Goal: Check status: Check status

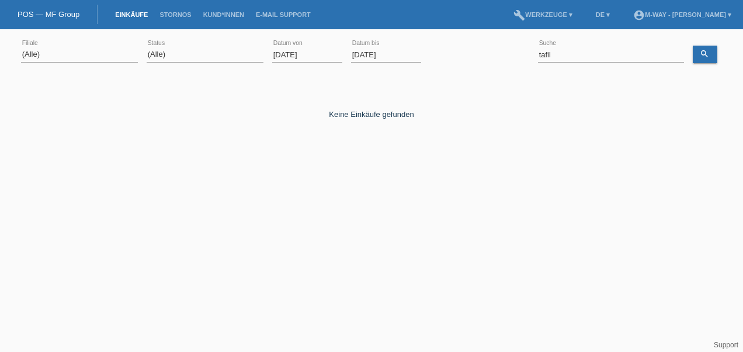
click at [277, 53] on input "[DATE]" at bounding box center [307, 54] width 70 height 15
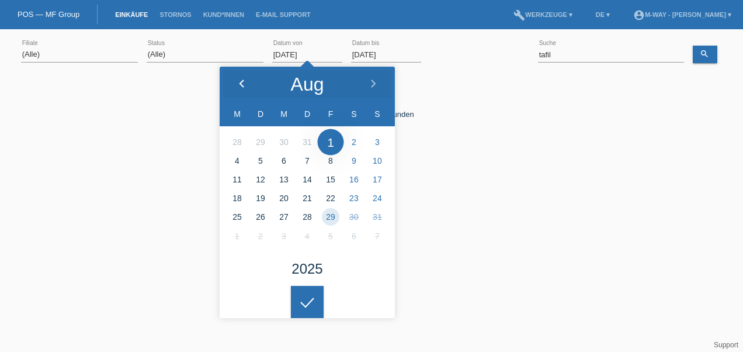
click at [245, 79] on icon at bounding box center [241, 83] width 9 height 9
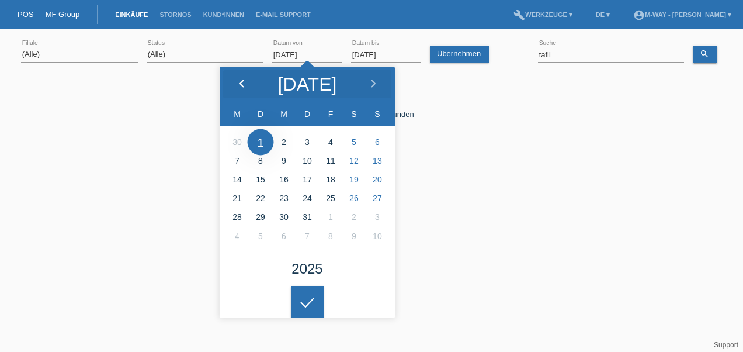
click at [245, 79] on icon at bounding box center [241, 83] width 9 height 9
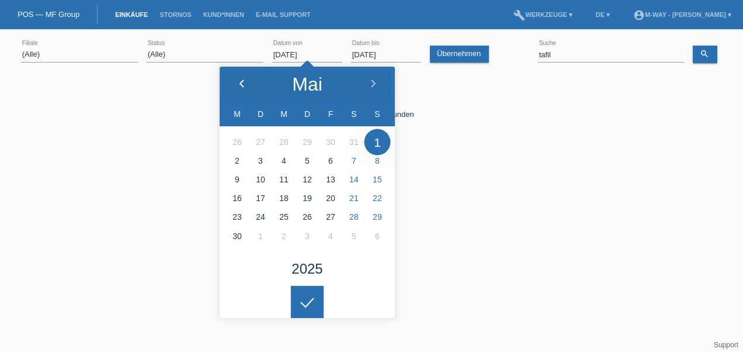
click at [245, 79] on icon at bounding box center [241, 83] width 9 height 9
type input "01.04.2025"
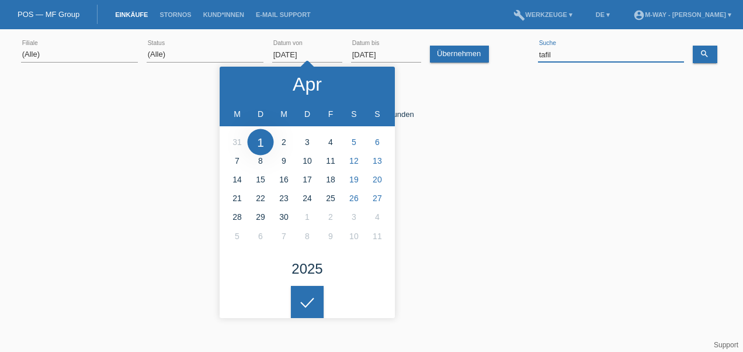
drag, startPoint x: 545, startPoint y: 54, endPoint x: 529, endPoint y: 54, distance: 15.2
click at [529, 54] on div "(Alle) Aarau Alexand'Ro Edouard'O Passion Vélo SàRL Basel Bern City Bern Expo B…" at bounding box center [371, 55] width 701 height 40
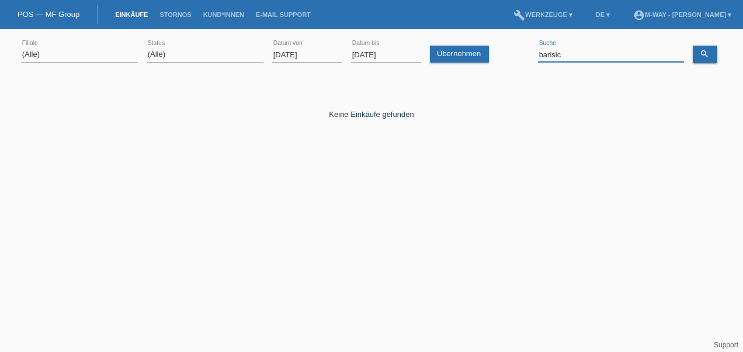
type input "barisic"
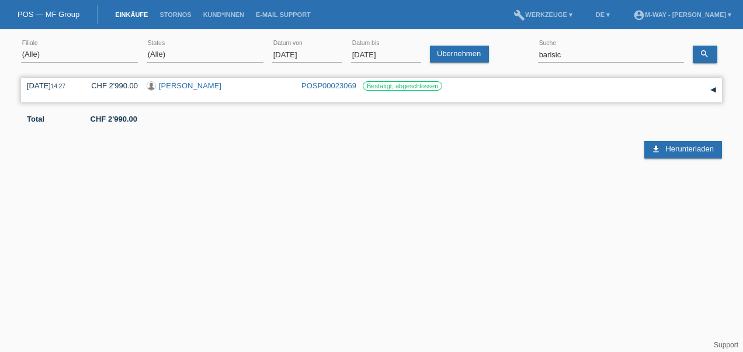
click at [712, 89] on div "▾" at bounding box center [714, 90] width 18 height 18
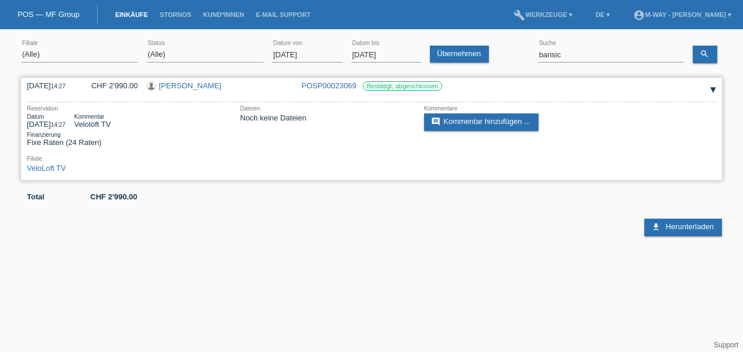
click at [176, 83] on link "[PERSON_NAME]" at bounding box center [190, 85] width 63 height 9
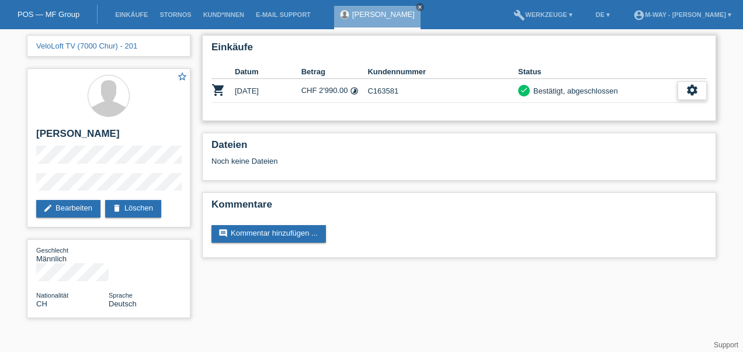
click at [688, 89] on icon "settings" at bounding box center [692, 90] width 13 height 13
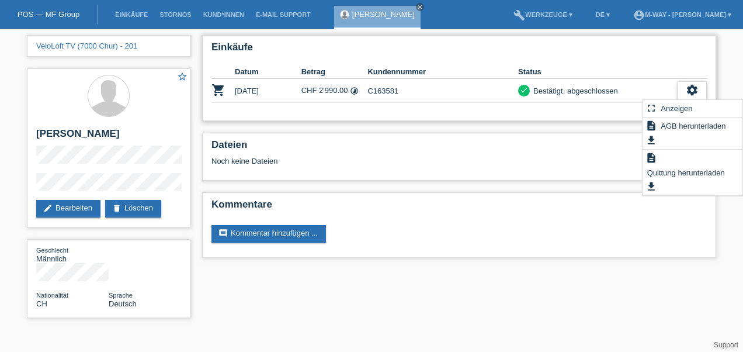
click at [688, 89] on icon "settings" at bounding box center [692, 90] width 13 height 13
